Goal: Register for event/course

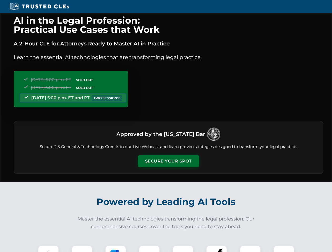
click at [168, 161] on button "Secure Your Spot" at bounding box center [169, 161] width 62 height 12
click at [48, 249] on img at bounding box center [48, 255] width 15 height 15
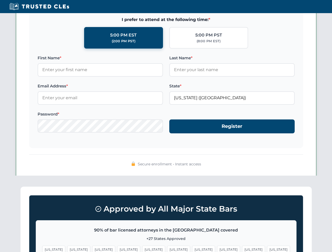
click at [192, 249] on span "[US_STATE]" at bounding box center [203, 250] width 23 height 8
click at [242, 249] on span "[US_STATE]" at bounding box center [253, 250] width 23 height 8
